Goal: Feedback & Contribution: Leave review/rating

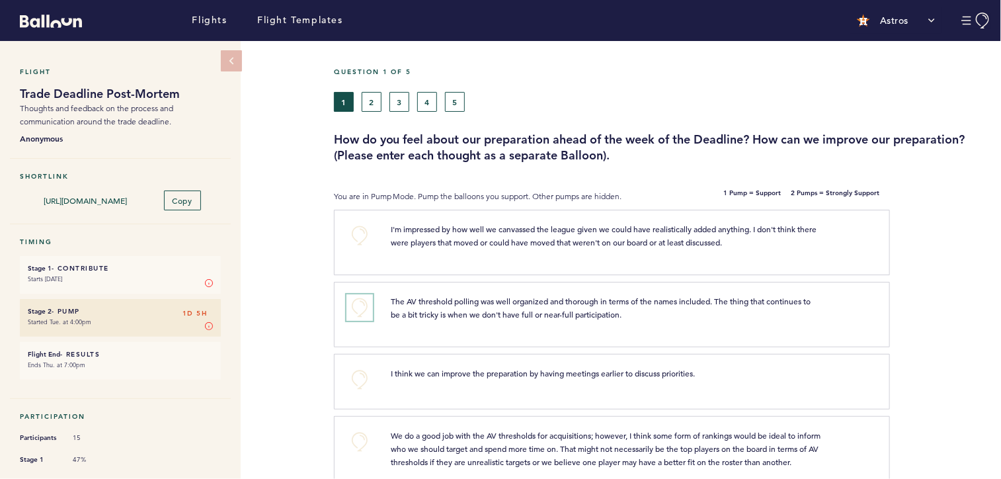
click at [358, 309] on button "+0" at bounding box center [359, 307] width 26 height 26
click at [358, 236] on button "+0" at bounding box center [359, 235] width 26 height 26
click at [0, 0] on span "+0" at bounding box center [0, 0] width 0 height 0
click at [298, 243] on div "Flight Trade Deadline Post-Mortem Thoughts and feedback on the process and comm…" at bounding box center [500, 260] width 1001 height 438
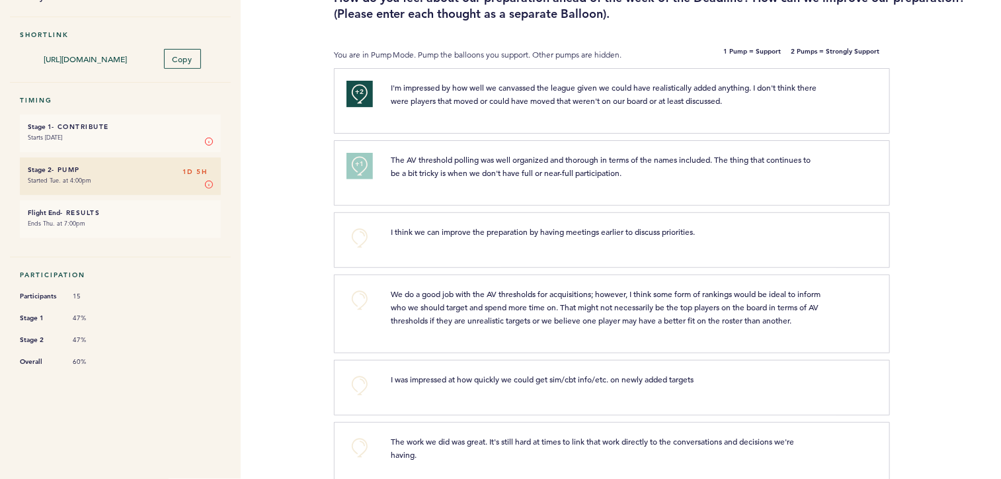
scroll to position [148, 0]
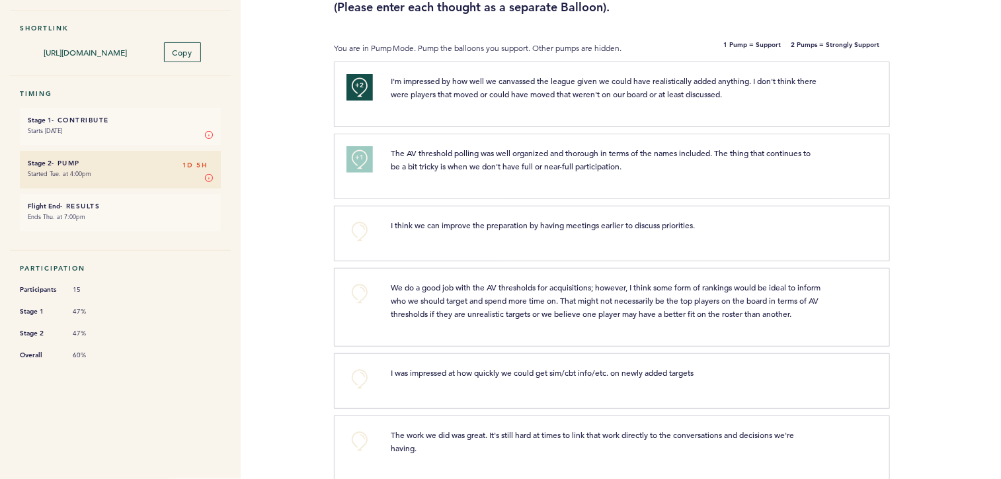
click at [298, 243] on div "Flight Trade Deadline Post-Mortem Thoughts and feedback on the process and comm…" at bounding box center [500, 112] width 1001 height 438
click at [357, 290] on button "+0" at bounding box center [359, 293] width 26 height 26
click at [285, 222] on div "Flight Trade Deadline Post-Mortem Thoughts and feedback on the process and comm…" at bounding box center [500, 112] width 1001 height 438
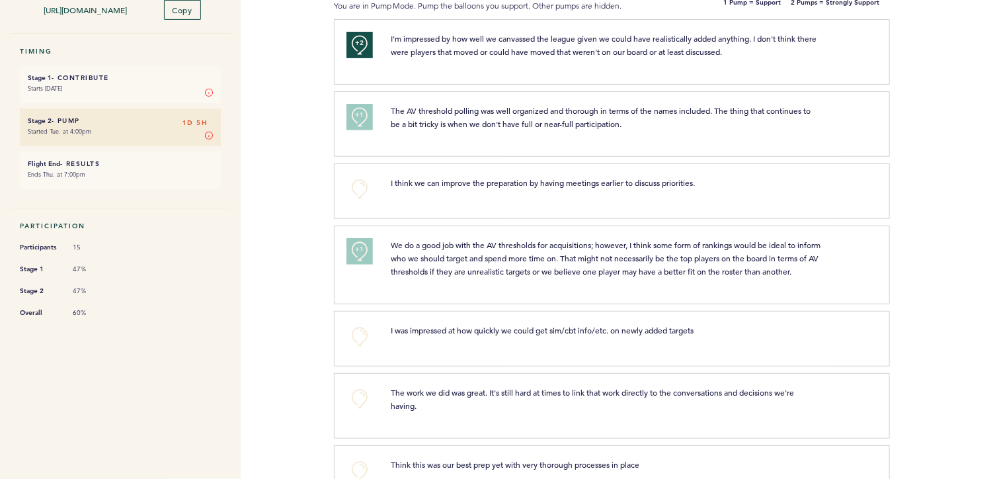
scroll to position [198, 0]
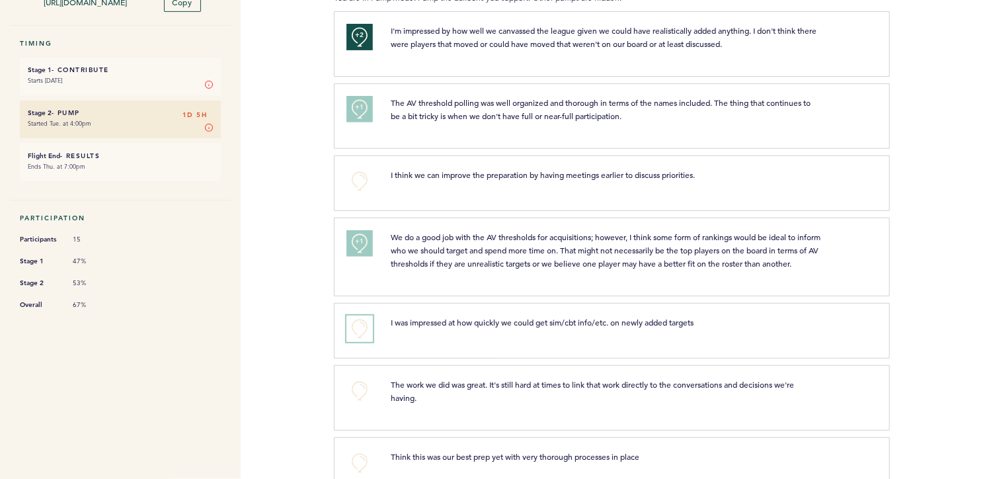
click at [364, 342] on button "+0" at bounding box center [359, 328] width 26 height 26
click at [276, 284] on div "Flights Flight Templates Astros Segments [EMAIL_ADDRESS][DOMAIN_NAME] Team Doma…" at bounding box center [500, 239] width 1001 height 479
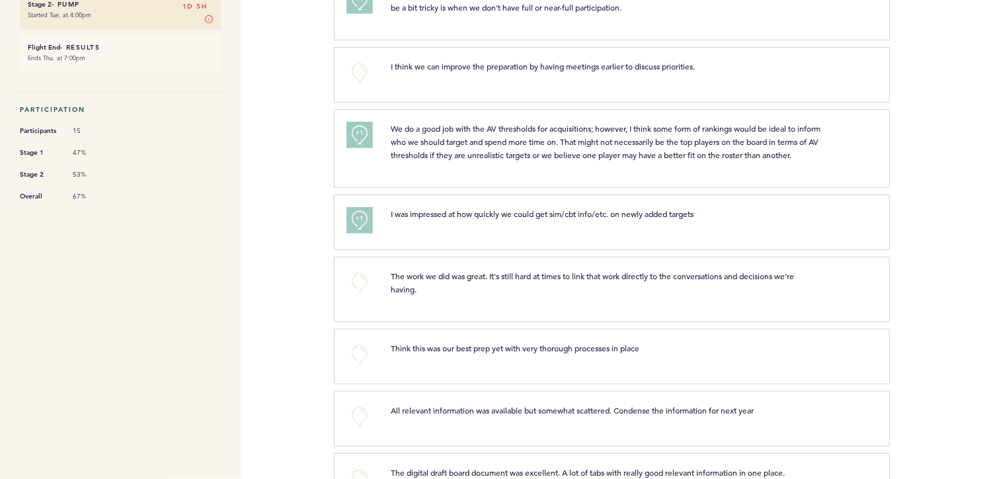
scroll to position [328, 0]
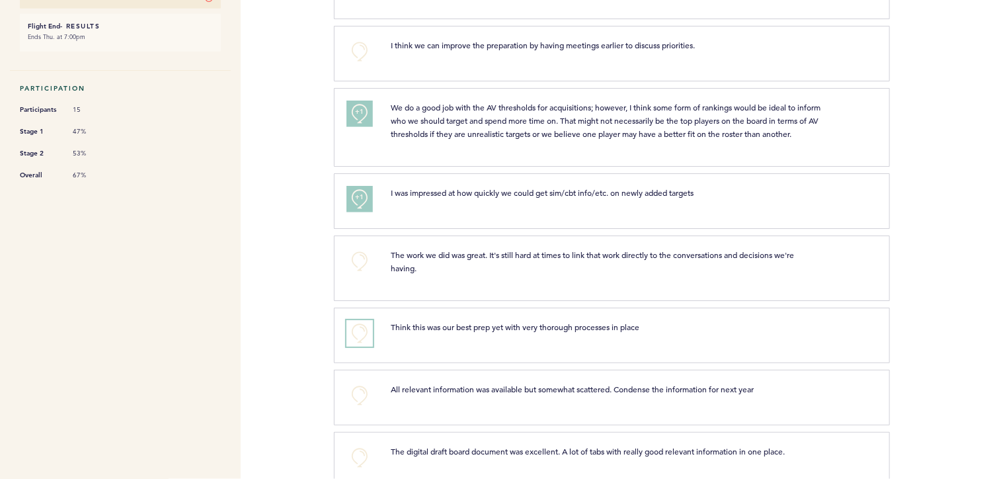
click at [356, 341] on button "+0" at bounding box center [359, 333] width 26 height 26
click at [0, 0] on span "+0" at bounding box center [0, 0] width 0 height 0
click at [294, 287] on div "Flights Flight Templates Astros Segments brodgers@astros.com Team Domain: astro…" at bounding box center [500, 239] width 1001 height 479
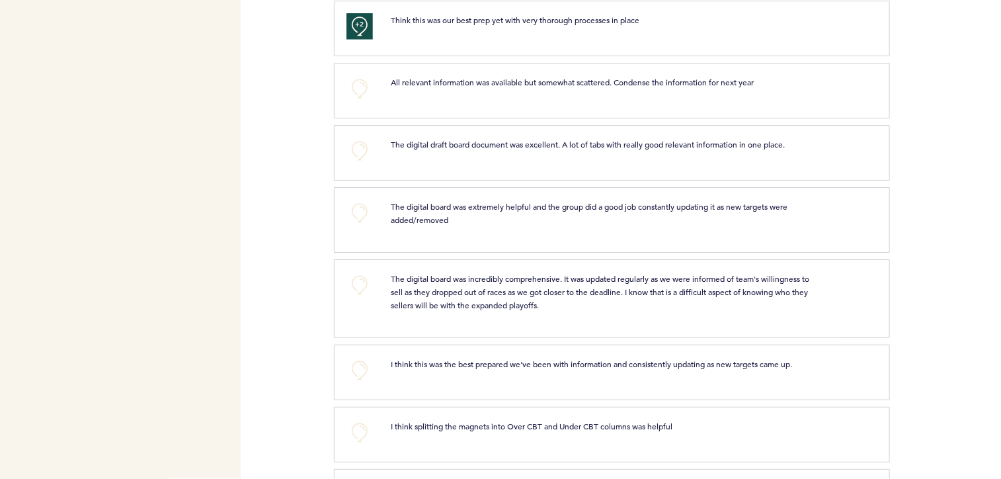
scroll to position [645, 0]
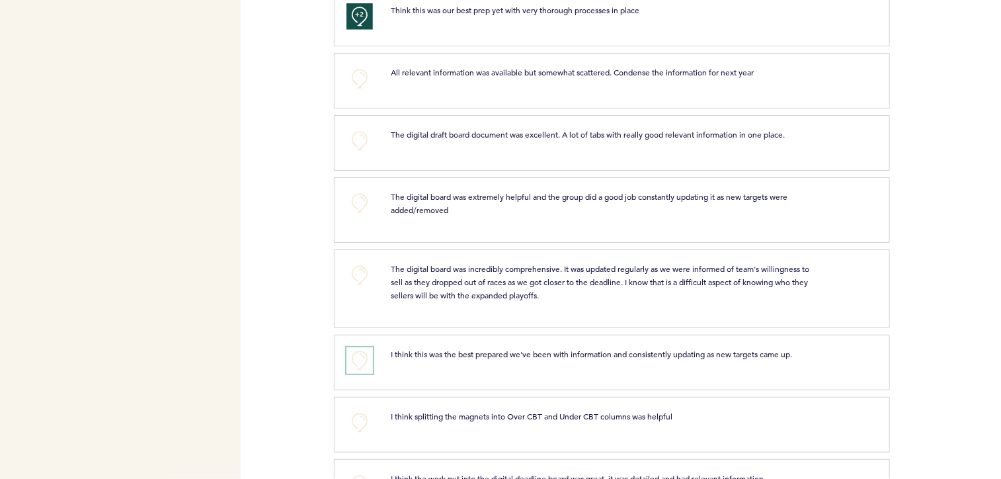
click at [356, 364] on button "+0" at bounding box center [359, 360] width 26 height 26
click at [278, 304] on div "Flights Flight Templates Astros Segments brodgers@astros.com Team Domain: astro…" at bounding box center [500, 239] width 1001 height 479
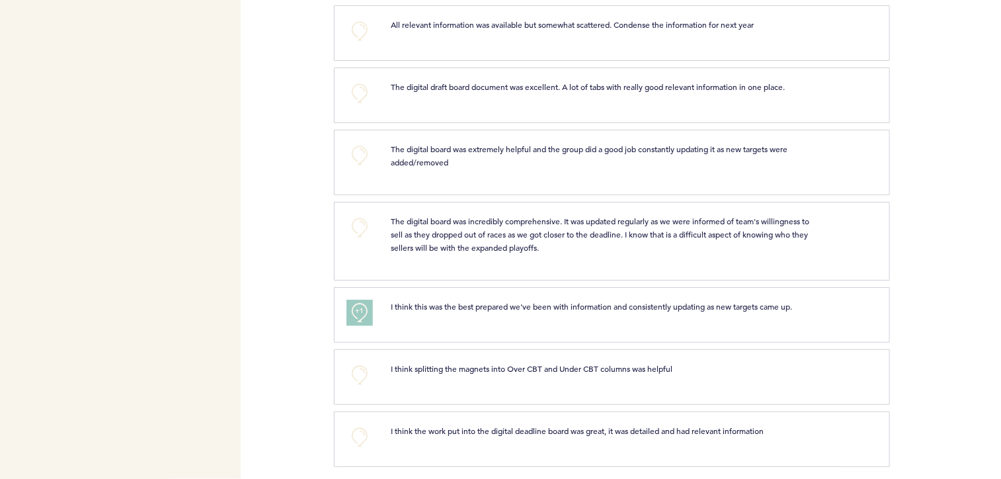
scroll to position [709, 0]
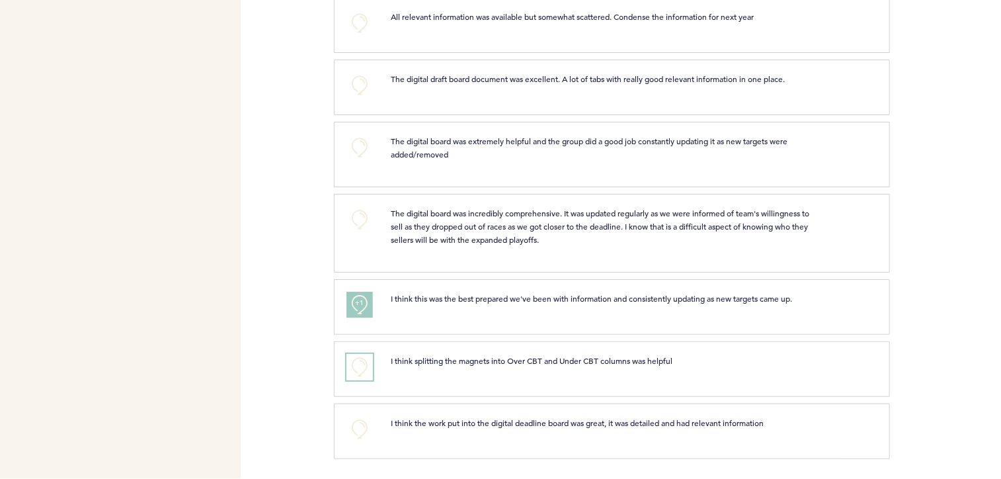
click at [357, 372] on button "+0" at bounding box center [359, 367] width 26 height 26
click at [273, 292] on div "Flights Flight Templates Astros Segments brodgers@astros.com Team Domain: astro…" at bounding box center [500, 239] width 1001 height 479
click at [352, 430] on button "+0" at bounding box center [359, 429] width 26 height 26
click at [352, 430] on button "+1" at bounding box center [359, 429] width 26 height 26
click at [294, 306] on div "Flights Flight Templates Astros Segments brodgers@astros.com Team Domain: astro…" at bounding box center [500, 239] width 1001 height 479
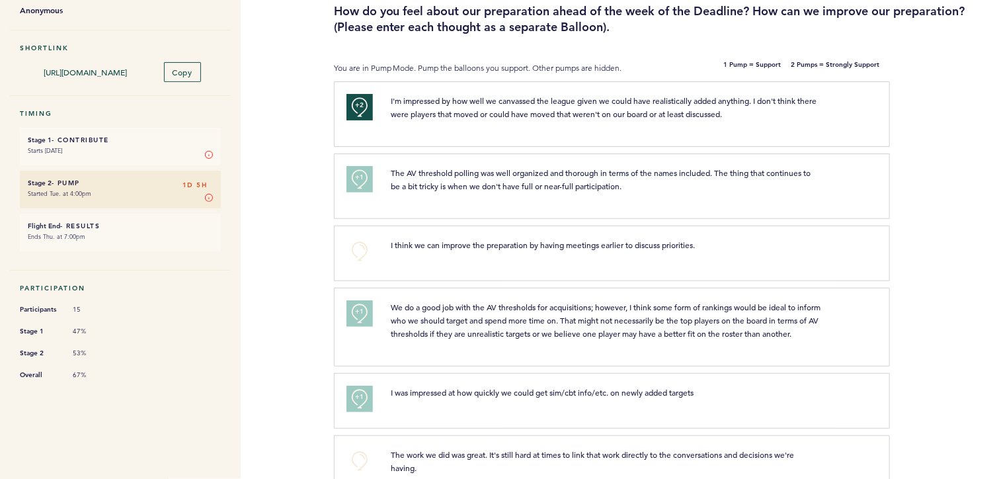
scroll to position [0, 0]
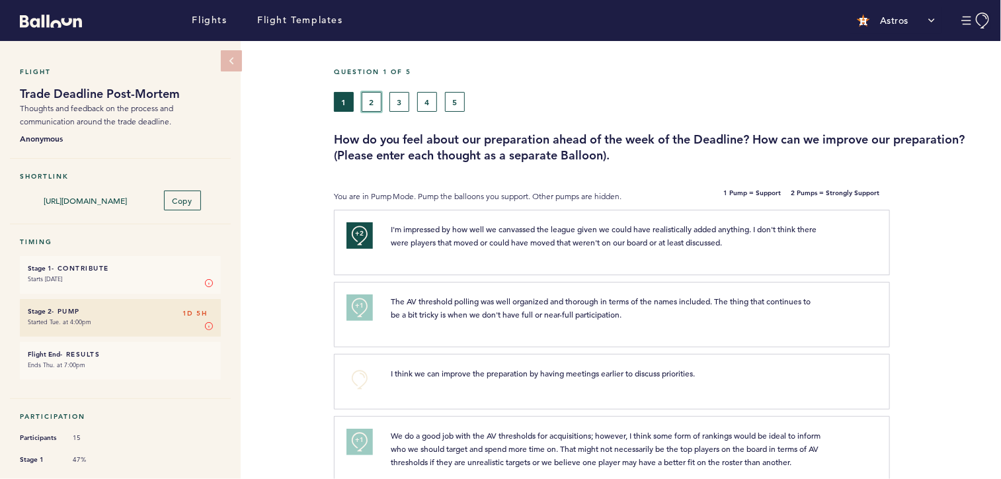
click at [370, 97] on button "2" at bounding box center [372, 102] width 20 height 20
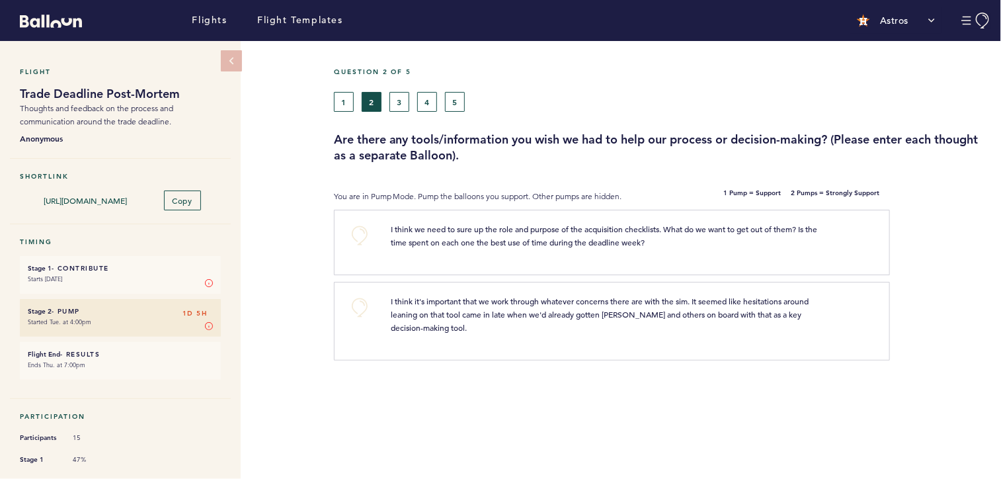
click at [290, 233] on div "Flight Trade Deadline Post-Mortem Thoughts and feedback on the process and comm…" at bounding box center [500, 260] width 1001 height 438
click at [357, 311] on button "+0" at bounding box center [359, 307] width 26 height 26
click at [272, 231] on div "Flight Trade Deadline Post-Mortem Thoughts and feedback on the process and comm…" at bounding box center [500, 260] width 1001 height 438
click at [401, 98] on button "3" at bounding box center [399, 102] width 20 height 20
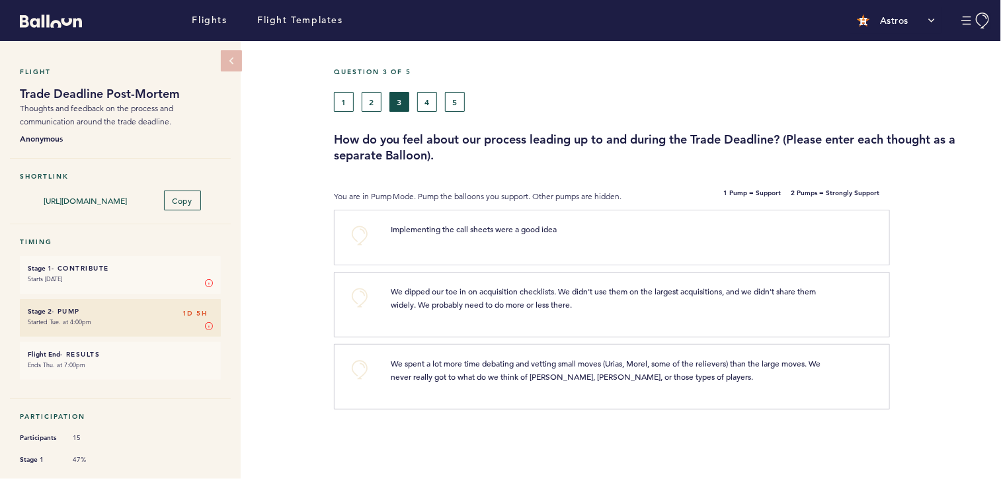
click at [410, 145] on h3 "How do you feel about our process leading up to and during the Trade Deadline? …" at bounding box center [662, 148] width 657 height 32
click at [352, 293] on button "+0" at bounding box center [359, 297] width 26 height 26
click at [271, 253] on div "Flight Trade Deadline Post-Mortem Thoughts and feedback on the process and comm…" at bounding box center [500, 260] width 1001 height 438
click at [360, 369] on button "+0" at bounding box center [359, 369] width 26 height 26
click at [360, 369] on span "+1" at bounding box center [359, 367] width 9 height 13
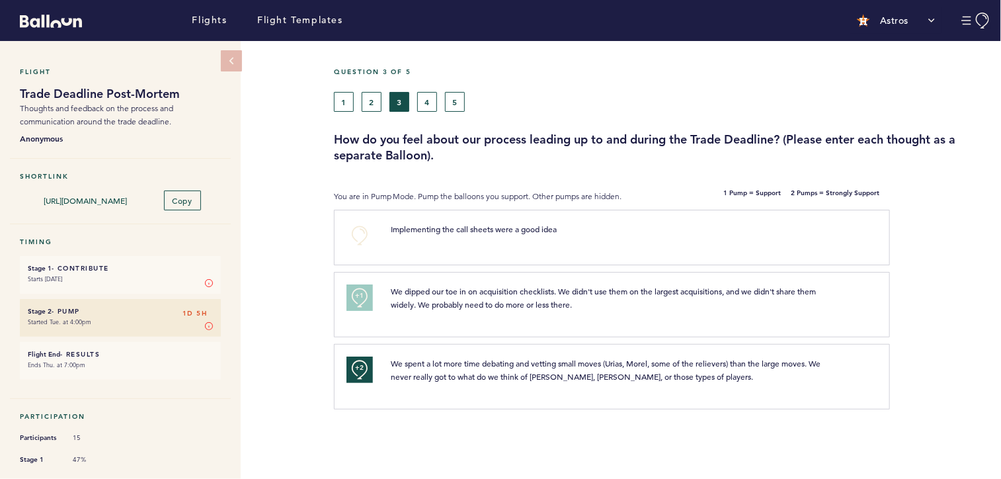
click at [282, 266] on div "Flight Trade Deadline Post-Mortem Thoughts and feedback on the process and comm…" at bounding box center [500, 260] width 1001 height 438
click at [429, 102] on button "4" at bounding box center [427, 102] width 20 height 20
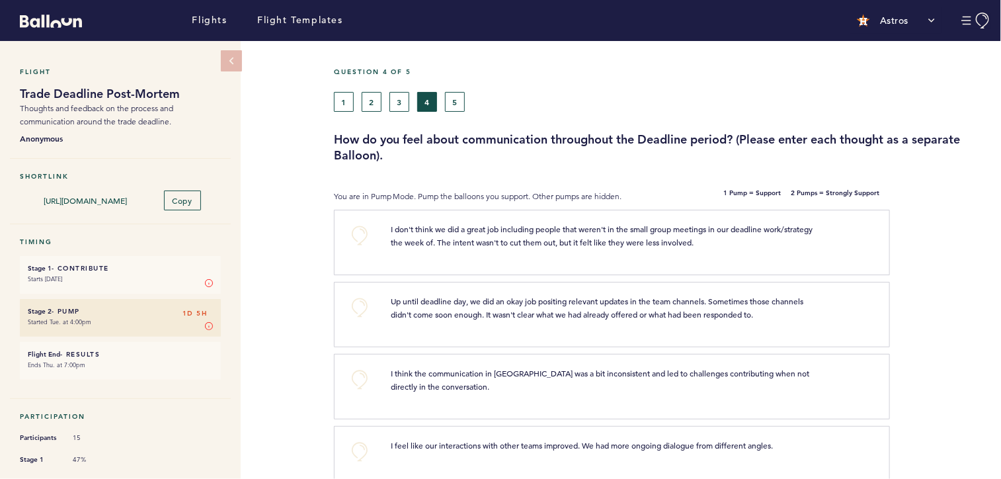
click at [288, 233] on div "Flight Trade Deadline Post-Mortem Thoughts and feedback on the process and comm…" at bounding box center [500, 260] width 1001 height 438
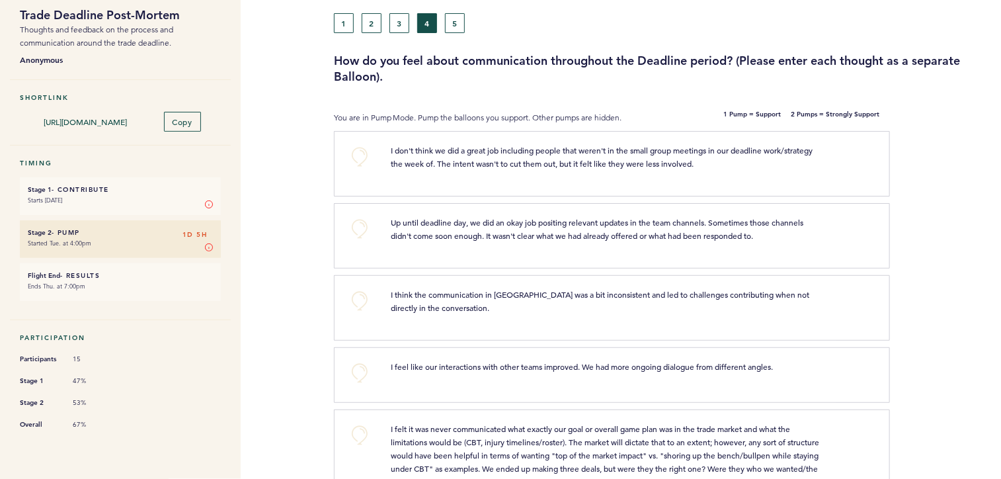
scroll to position [83, 0]
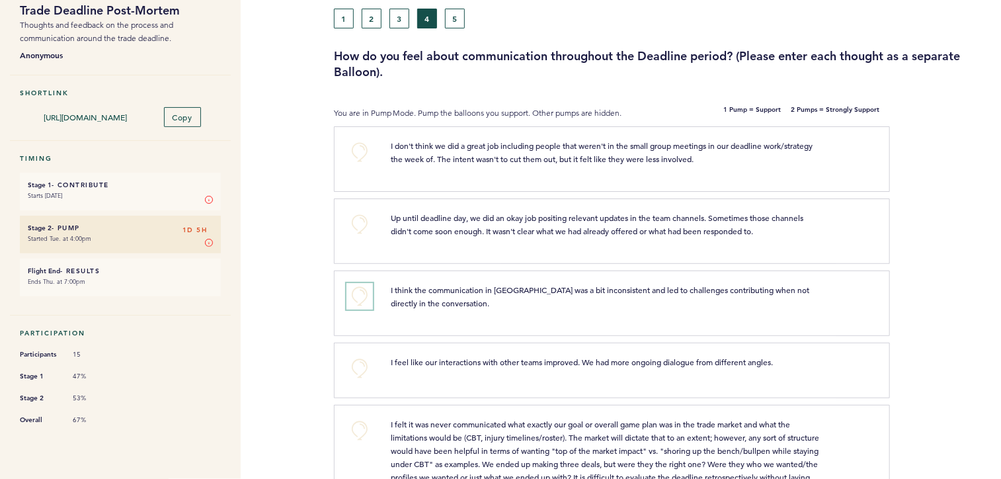
click at [358, 296] on button "+0" at bounding box center [359, 296] width 26 height 26
click at [274, 229] on div "Flight Trade Deadline Post-Mortem Thoughts and feedback on the process and comm…" at bounding box center [500, 177] width 1001 height 438
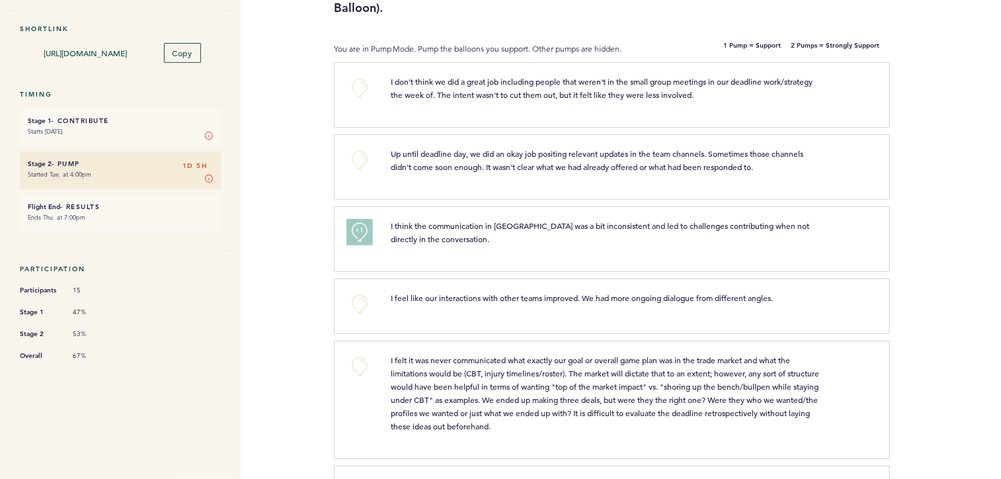
scroll to position [149, 0]
click at [351, 300] on button "+0" at bounding box center [359, 302] width 26 height 26
click at [351, 300] on button "+1" at bounding box center [359, 302] width 26 height 26
click at [288, 237] on div "Flight Trade Deadline Post-Mortem Thoughts and feedback on the process and comm…" at bounding box center [500, 111] width 1001 height 438
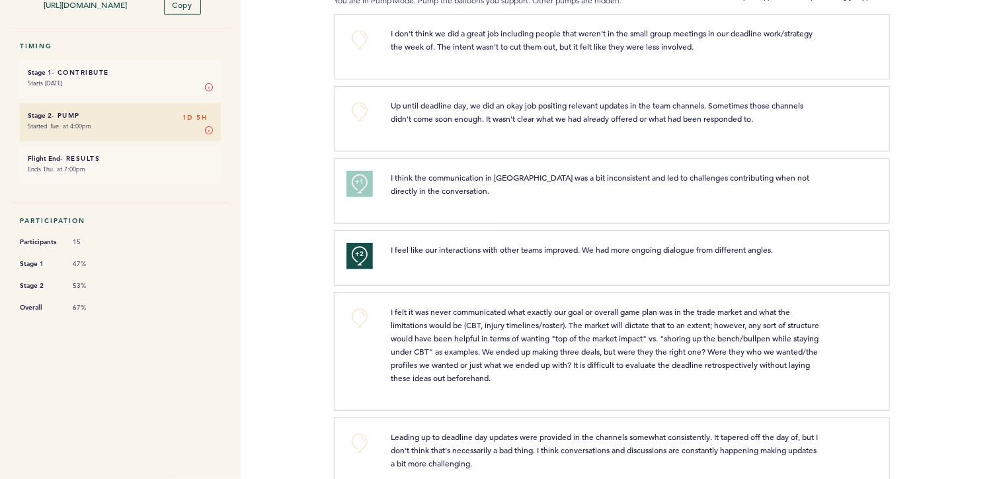
scroll to position [197, 0]
click at [288, 237] on div "Flight Trade Deadline Post-Mortem Thoughts and feedback on the process and comm…" at bounding box center [500, 63] width 1001 height 438
click at [287, 247] on div "Flight Trade Deadline Post-Mortem Thoughts and feedback on the process and comm…" at bounding box center [500, 63] width 1001 height 438
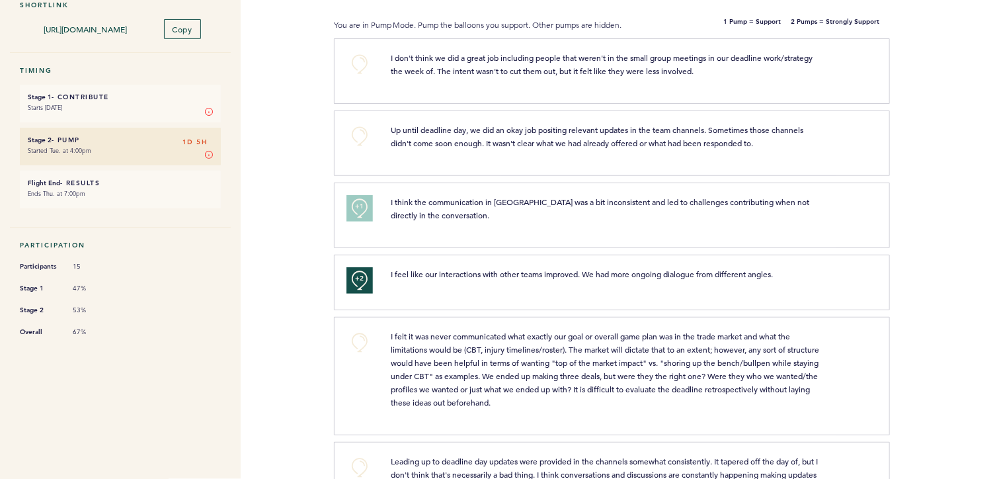
scroll to position [171, 0]
click at [288, 210] on div "Flight Trade Deadline Post-Mortem Thoughts and feedback on the process and comm…" at bounding box center [500, 89] width 1001 height 438
click at [288, 207] on div "Flight Trade Deadline Post-Mortem Thoughts and feedback on the process and comm…" at bounding box center [500, 89] width 1001 height 438
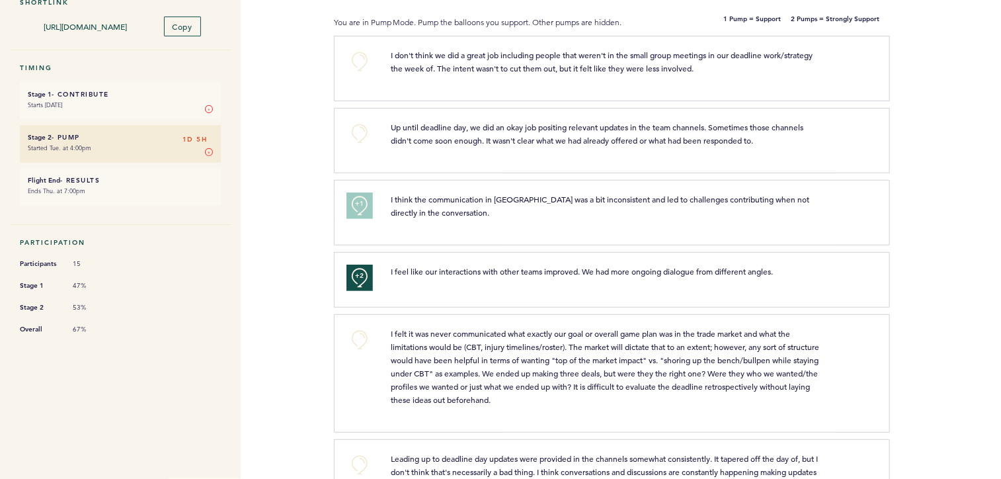
scroll to position [175, 0]
click at [288, 207] on div "Flight Trade Deadline Post-Mortem Thoughts and feedback on the process and comm…" at bounding box center [500, 85] width 1001 height 438
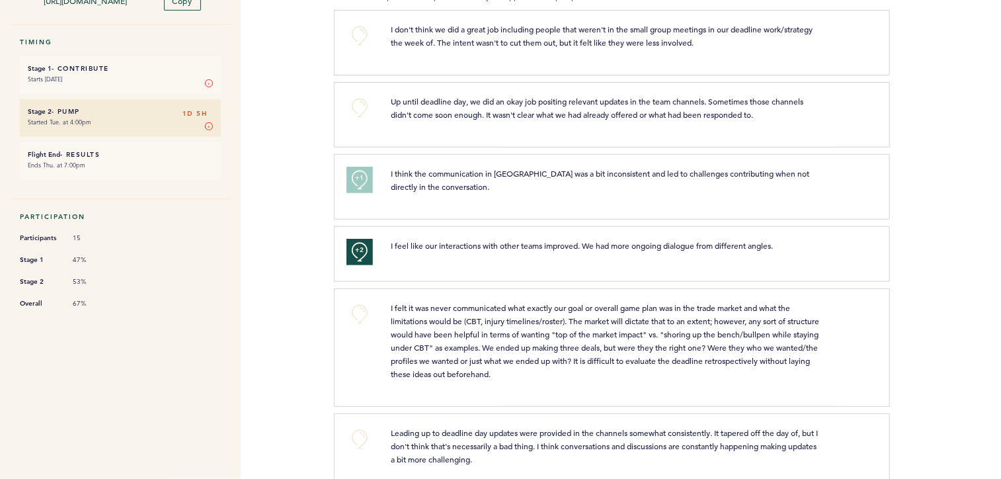
scroll to position [201, 0]
click at [286, 241] on div "Flight Trade Deadline Post-Mortem Thoughts and feedback on the process and comm…" at bounding box center [500, 59] width 1001 height 438
click at [286, 245] on div "Flight Trade Deadline Post-Mortem Thoughts and feedback on the process and comm…" at bounding box center [500, 59] width 1001 height 438
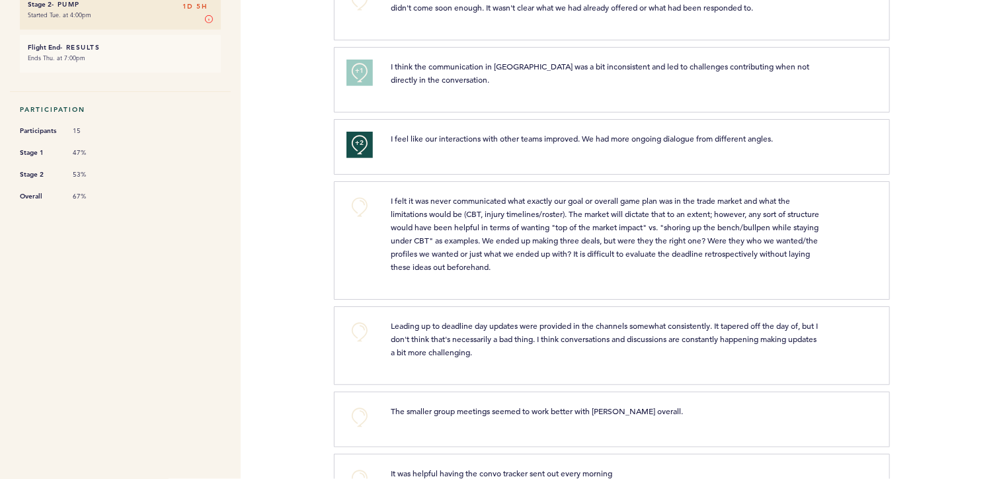
scroll to position [317, 0]
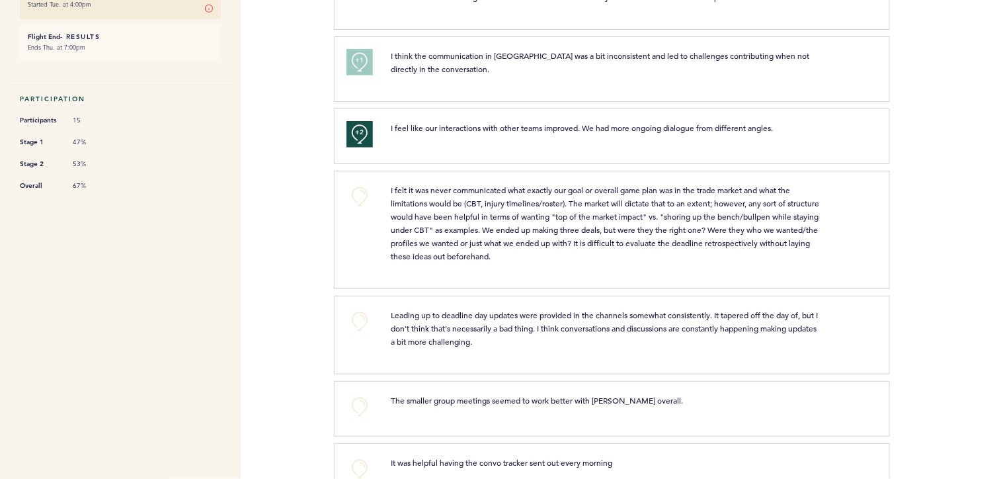
click at [343, 318] on div "+0" at bounding box center [359, 333] width 45 height 50
click at [352, 320] on button "+0" at bounding box center [359, 321] width 26 height 26
click at [352, 320] on button "+1" at bounding box center [359, 321] width 26 height 26
click at [282, 257] on div "Flights Flight Templates Astros Segments brodgers@astros.com Team Domain: astro…" at bounding box center [500, 239] width 1001 height 479
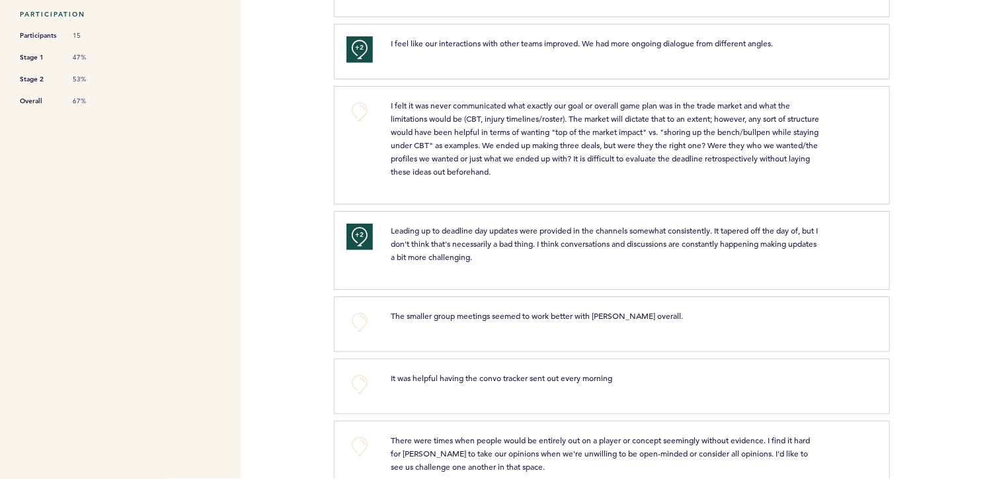
scroll to position [402, 0]
click at [356, 321] on button "+0" at bounding box center [359, 322] width 26 height 26
click at [257, 241] on div "Flights Flight Templates Astros Segments brodgers@astros.com Team Domain: astro…" at bounding box center [500, 239] width 1001 height 479
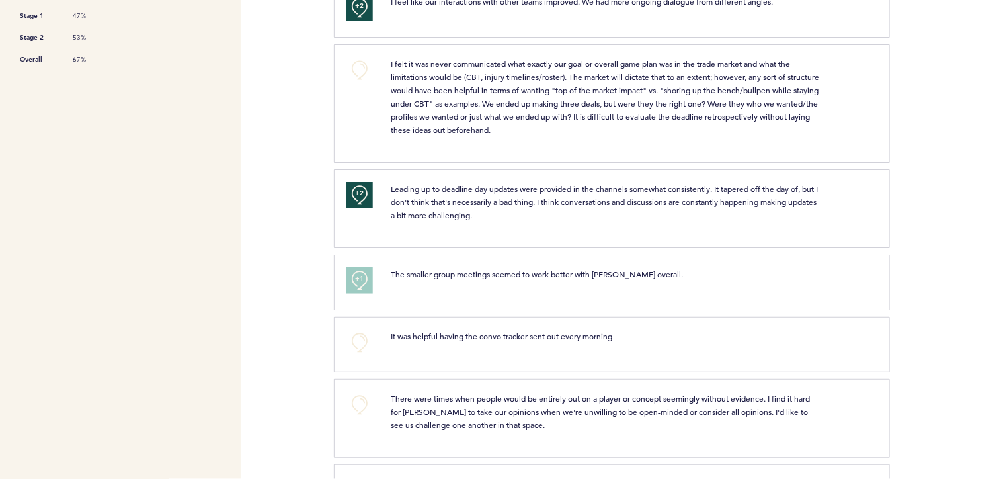
scroll to position [450, 0]
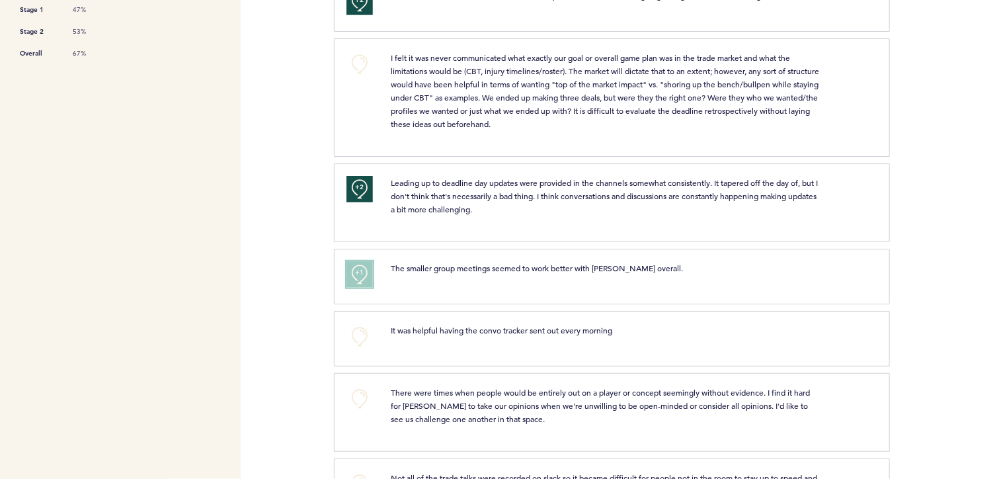
click at [353, 272] on button "+1" at bounding box center [359, 274] width 26 height 26
click at [353, 272] on button "+2" at bounding box center [359, 274] width 26 height 26
click at [348, 265] on button "+2" at bounding box center [359, 274] width 26 height 26
click at [272, 249] on div "Flights Flight Templates Astros Segments brodgers@astros.com Team Domain: astro…" at bounding box center [500, 239] width 1001 height 479
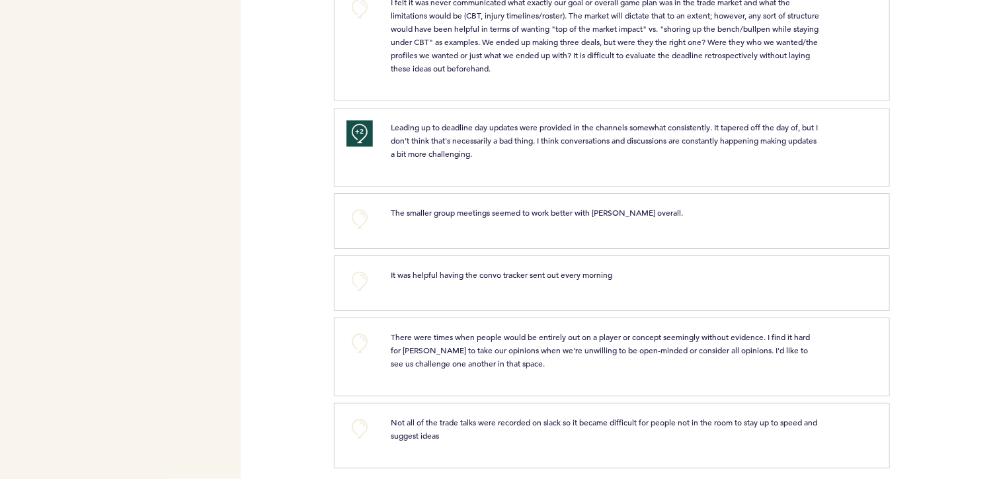
scroll to position [510, 0]
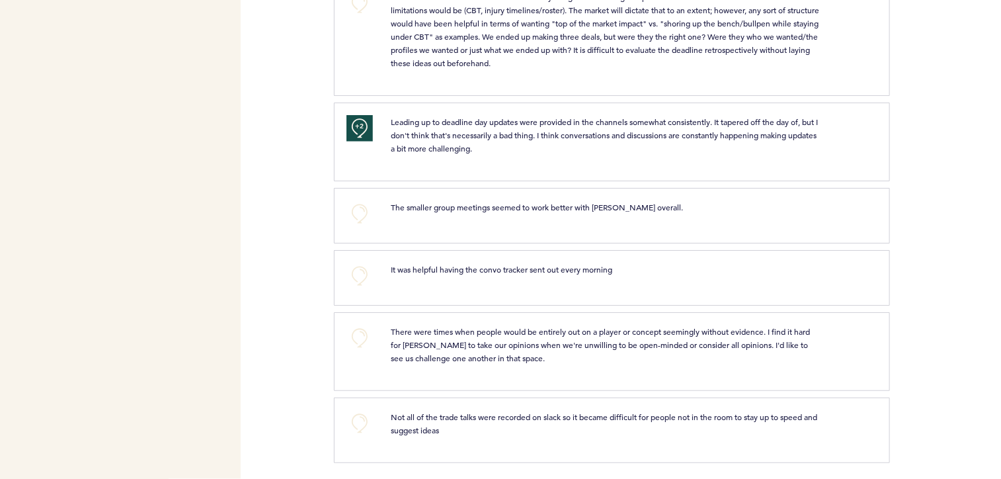
click at [287, 266] on div "Flights Flight Templates Astros Segments brodgers@astros.com Team Domain: astro…" at bounding box center [500, 239] width 1001 height 479
click at [358, 420] on button "+0" at bounding box center [359, 423] width 26 height 26
click at [276, 277] on div "Flights Flight Templates Astros Segments brodgers@astros.com Team Domain: astro…" at bounding box center [500, 239] width 1001 height 479
click at [285, 268] on div "Flights Flight Templates Astros Segments brodgers@astros.com Team Domain: astro…" at bounding box center [500, 239] width 1001 height 479
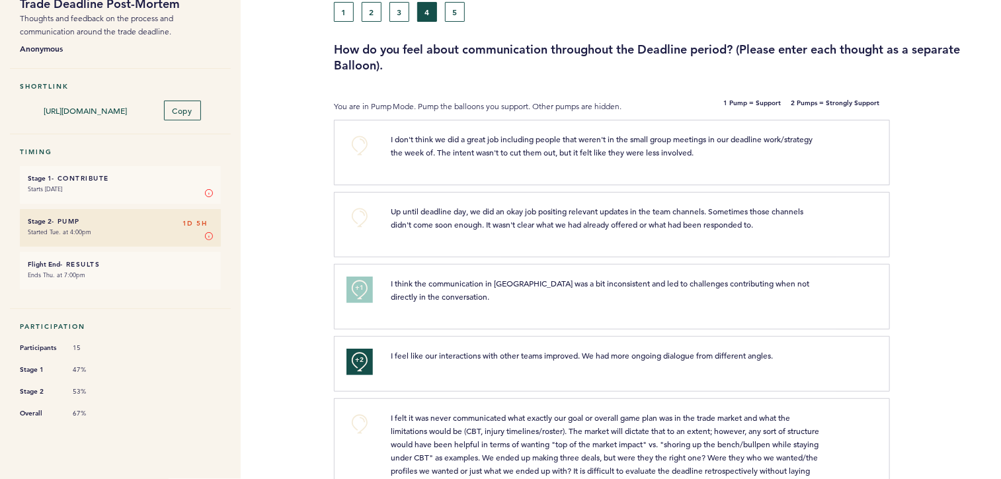
scroll to position [0, 0]
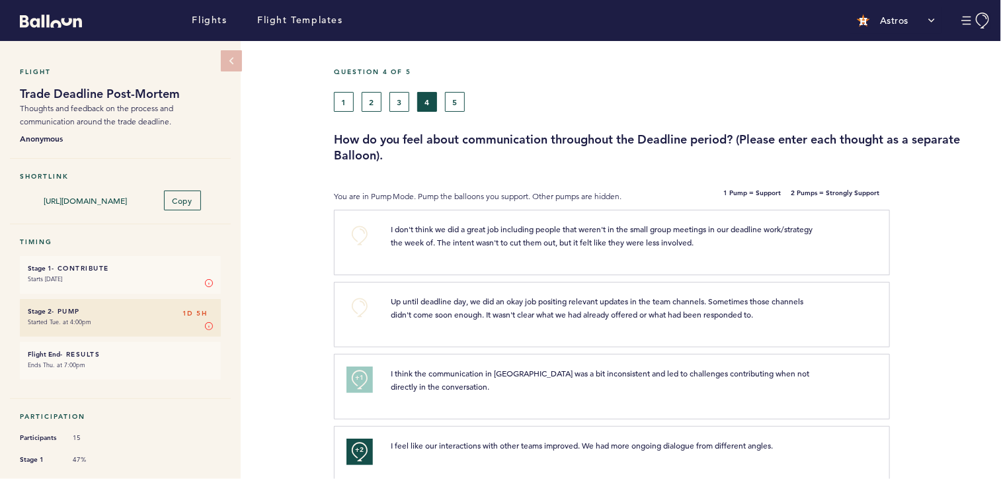
click at [451, 80] on div "Question 4 of 5" at bounding box center [662, 79] width 677 height 24
click at [458, 90] on div "Question 4 of 5" at bounding box center [662, 79] width 677 height 24
click at [540, 134] on h3 "How do you feel about communication throughout the Deadline period? (Please ent…" at bounding box center [662, 148] width 657 height 32
click at [455, 94] on button "5" at bounding box center [455, 102] width 20 height 20
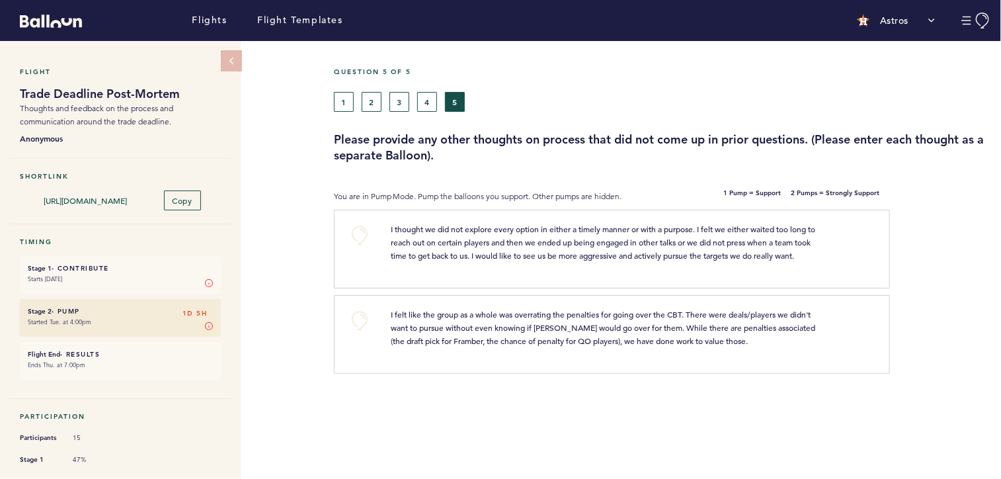
click at [286, 245] on div "Flight Trade Deadline Post-Mortem Thoughts and feedback on the process and comm…" at bounding box center [500, 260] width 1001 height 438
click at [354, 225] on button "+0" at bounding box center [359, 235] width 26 height 26
click at [296, 234] on div "Flight Trade Deadline Post-Mortem Thoughts and feedback on the process and comm…" at bounding box center [500, 260] width 1001 height 438
click at [358, 330] on button "+0" at bounding box center [359, 320] width 26 height 26
click at [358, 325] on span "+1" at bounding box center [359, 318] width 9 height 13
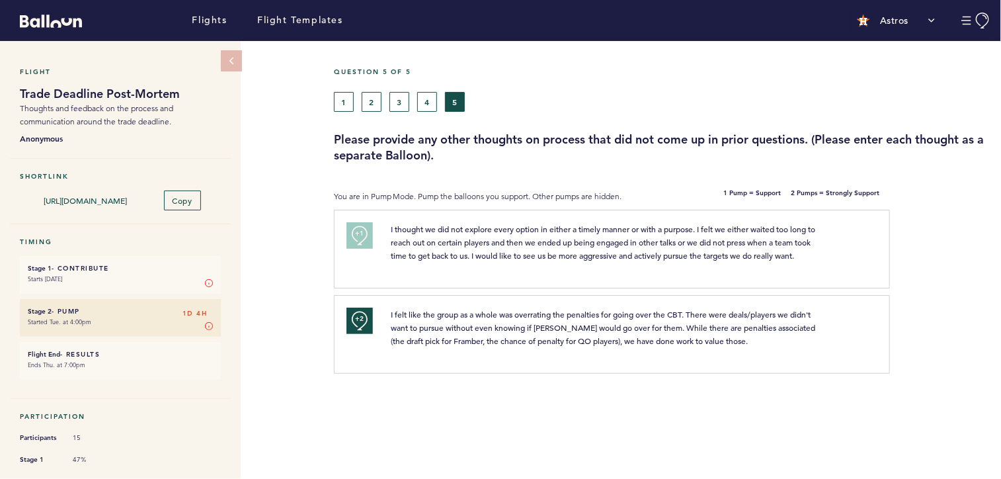
click at [302, 277] on div "Flight Trade Deadline Post-Mortem Thoughts and feedback on the process and comm…" at bounding box center [500, 260] width 1001 height 438
